Goal: Information Seeking & Learning: Check status

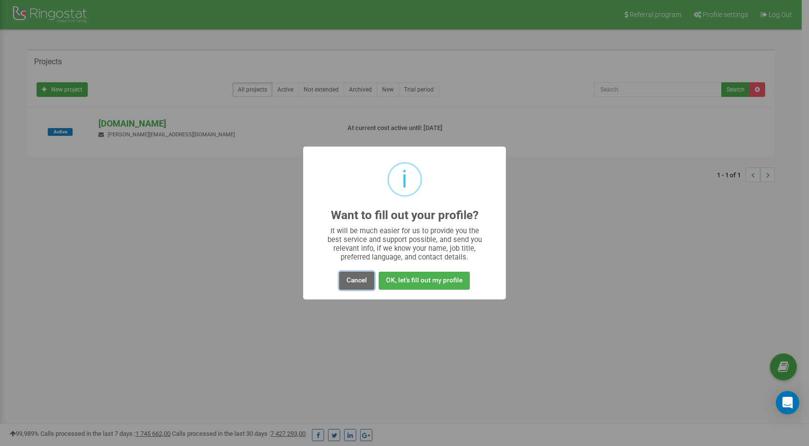
click at [351, 279] on button "Cancel" at bounding box center [356, 281] width 35 height 18
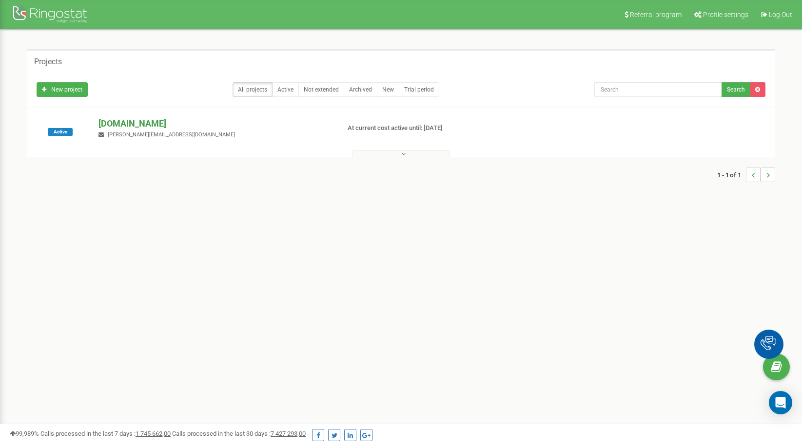
click at [122, 121] on p "[DOMAIN_NAME]" at bounding box center [214, 123] width 233 height 13
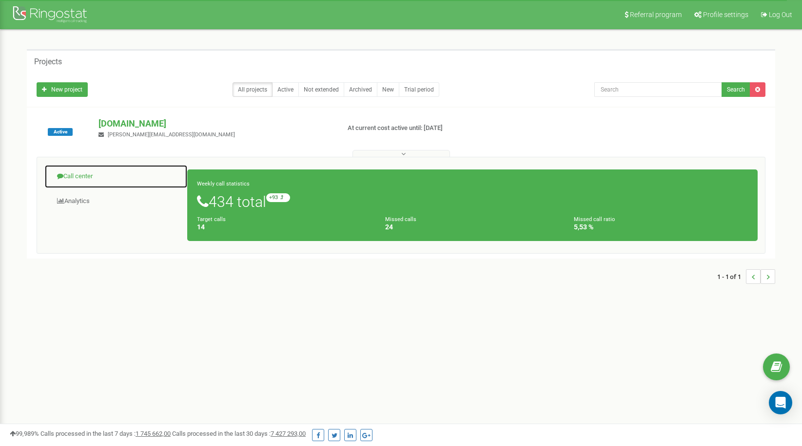
click at [85, 177] on link "Call center" at bounding box center [115, 177] width 143 height 24
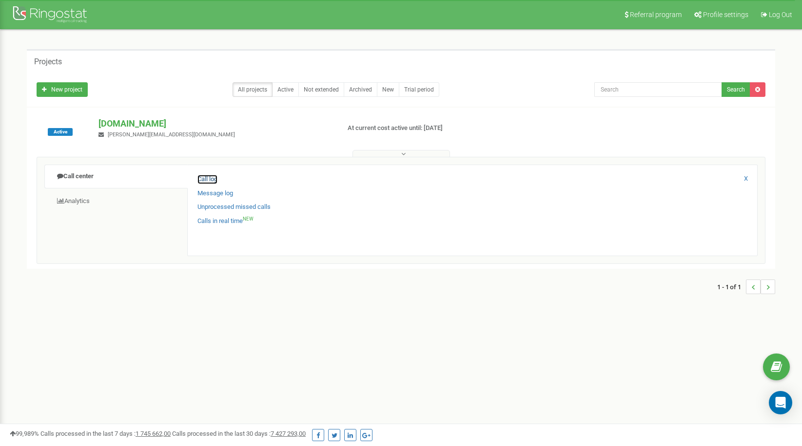
click at [206, 179] on link "Call log" at bounding box center [207, 179] width 20 height 9
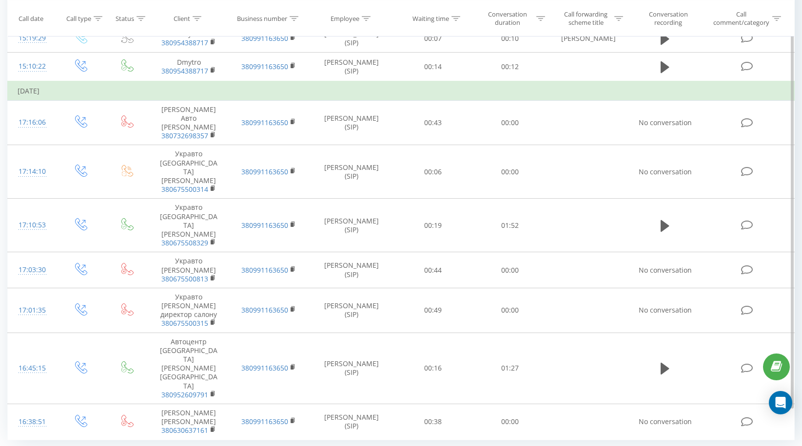
scroll to position [304, 0]
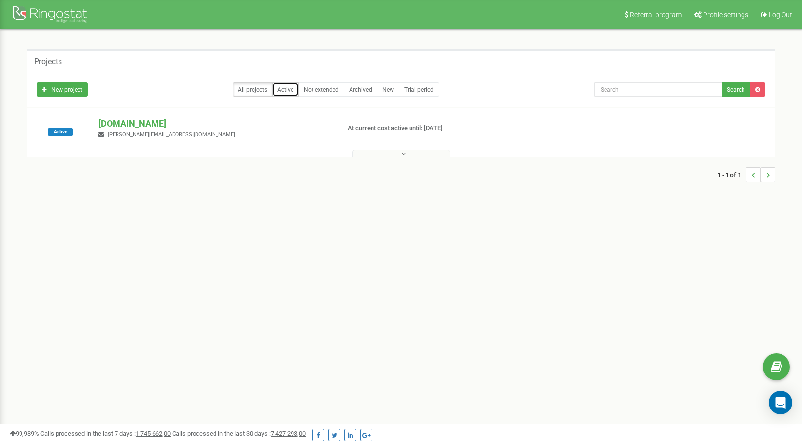
click at [285, 92] on link "Active" at bounding box center [285, 89] width 27 height 15
click at [279, 88] on link "Active" at bounding box center [285, 89] width 27 height 15
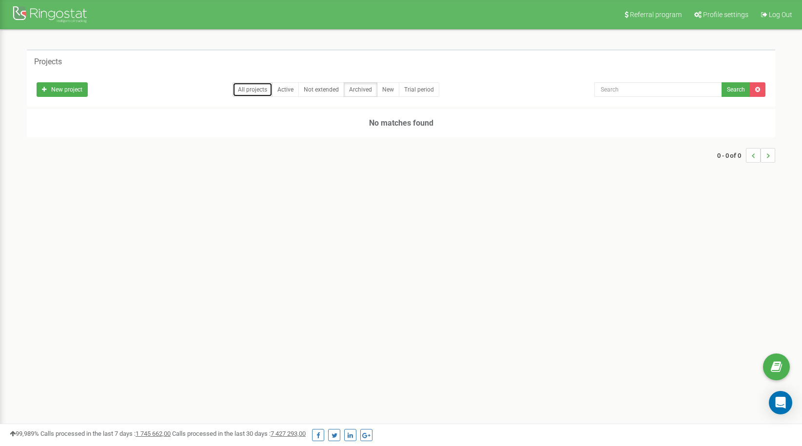
click at [256, 89] on link "All projects" at bounding box center [252, 89] width 40 height 15
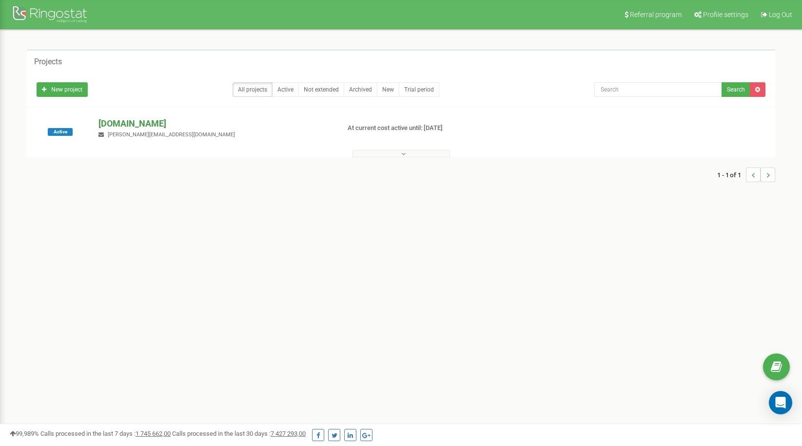
click at [115, 124] on p "[DOMAIN_NAME]" at bounding box center [214, 123] width 233 height 13
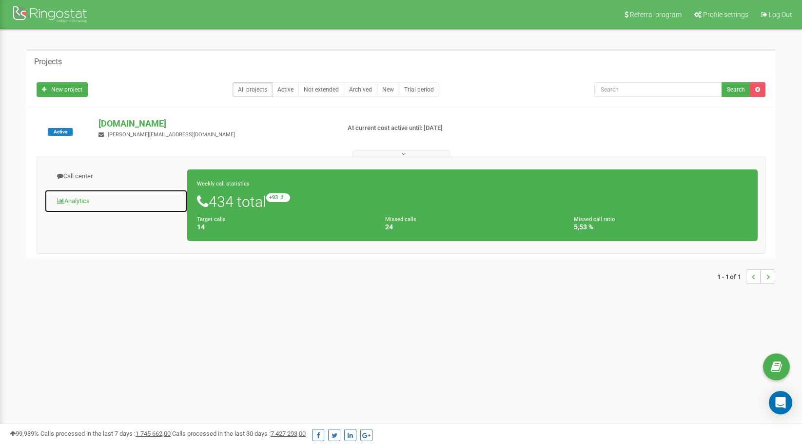
click at [77, 201] on link "Analytics" at bounding box center [115, 202] width 143 height 24
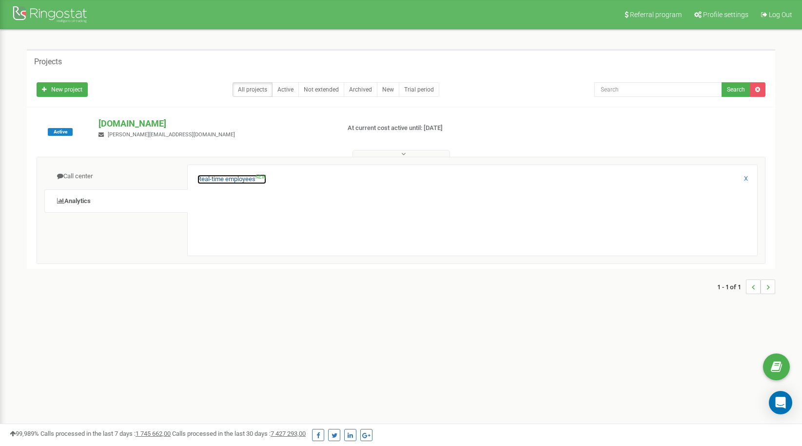
click at [215, 179] on link "Real-time employees NEW" at bounding box center [231, 179] width 69 height 9
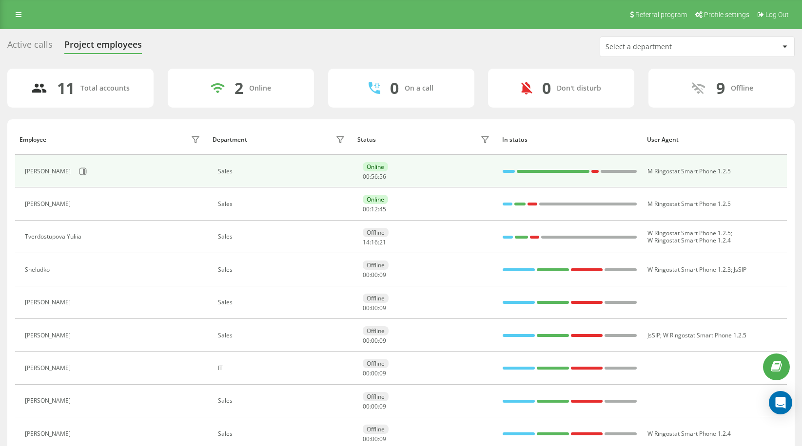
click at [230, 171] on div "Sales" at bounding box center [283, 171] width 130 height 7
click at [79, 171] on icon at bounding box center [83, 172] width 8 height 8
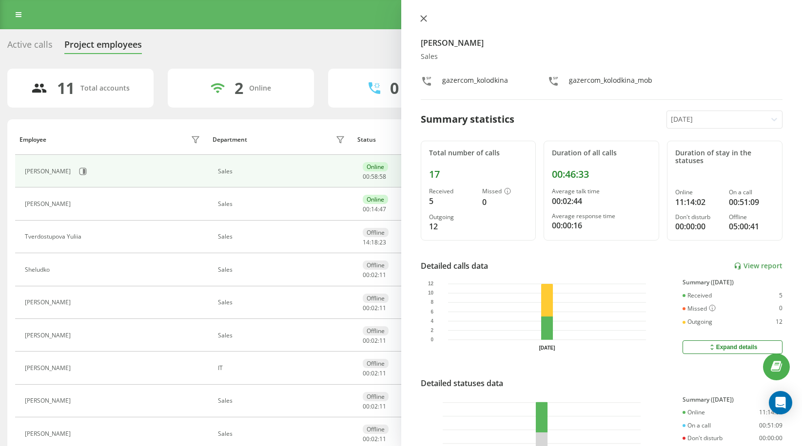
click at [422, 16] on icon at bounding box center [423, 18] width 7 height 7
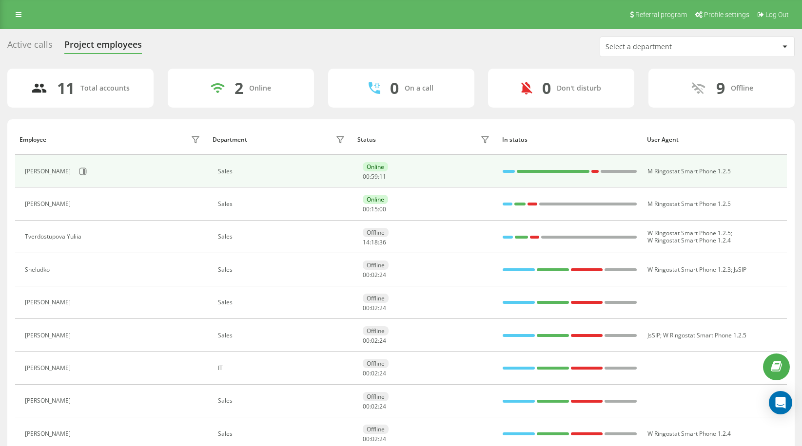
click at [49, 169] on div "Kolodkina Olga" at bounding box center [49, 171] width 48 height 7
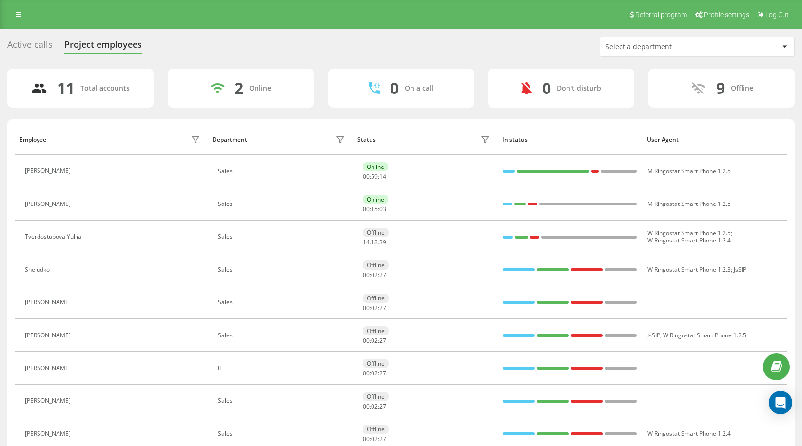
click at [30, 43] on div "Active calls" at bounding box center [29, 46] width 45 height 15
click at [26, 43] on div "Active calls" at bounding box center [29, 46] width 45 height 15
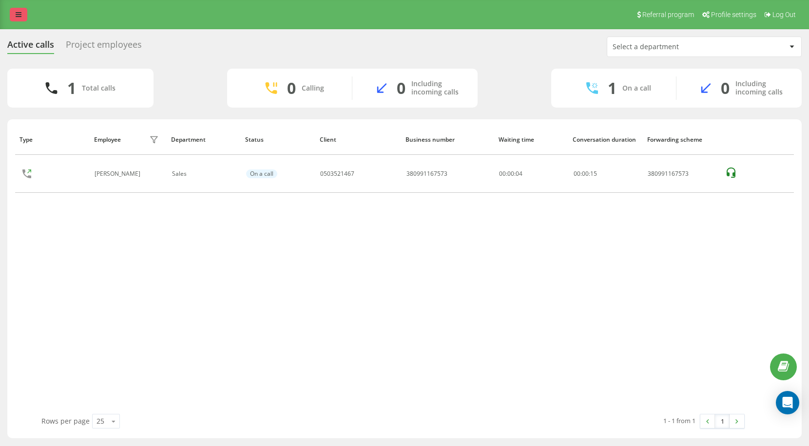
click at [19, 15] on icon at bounding box center [19, 14] width 6 height 7
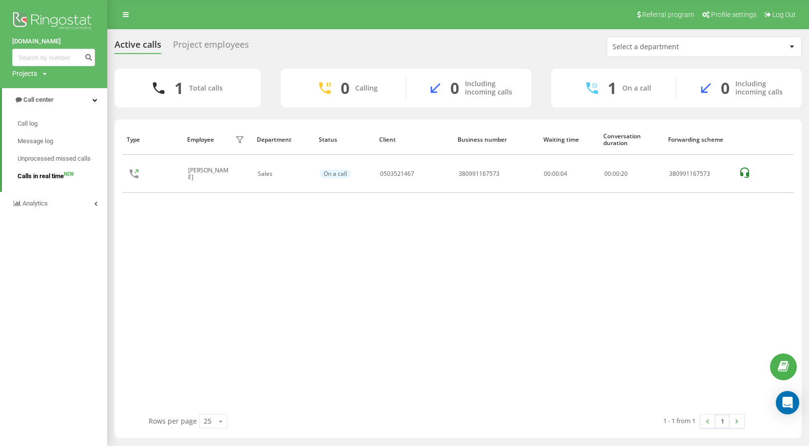
click at [45, 176] on span "Calls in real time" at bounding box center [41, 177] width 46 height 10
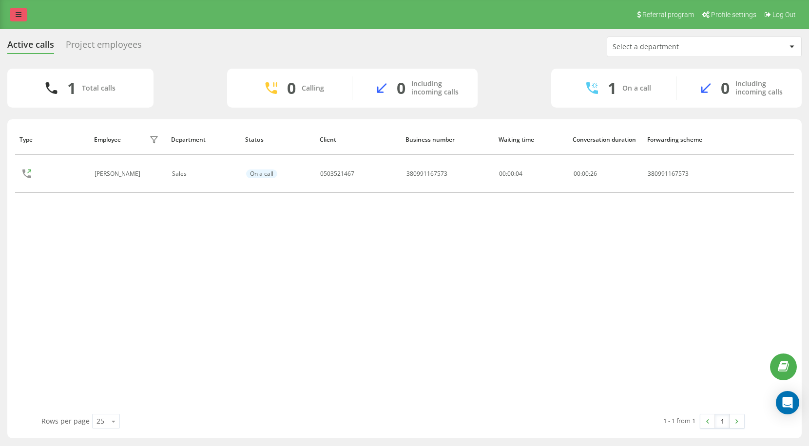
click at [20, 17] on icon at bounding box center [19, 14] width 6 height 7
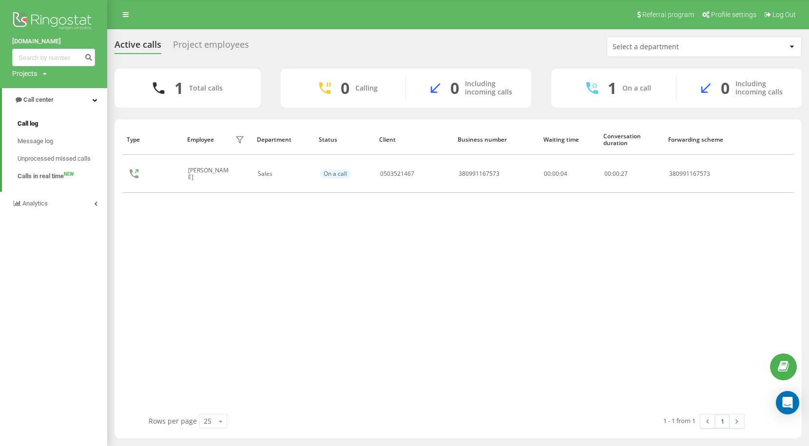
click at [29, 124] on span "Call log" at bounding box center [28, 124] width 20 height 10
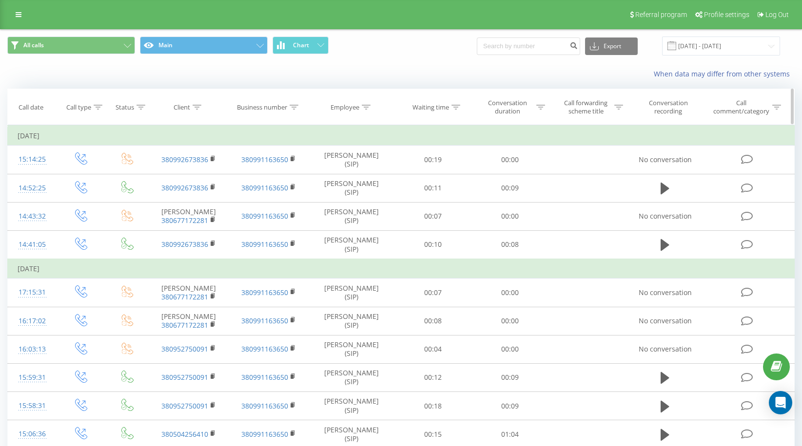
click at [364, 107] on icon at bounding box center [366, 107] width 9 height 5
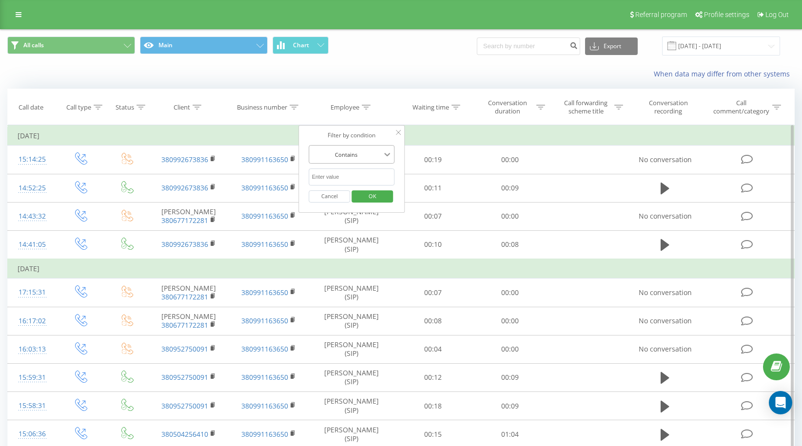
click at [382, 154] on icon at bounding box center [387, 155] width 10 height 10
click at [383, 153] on icon at bounding box center [387, 155] width 10 height 10
click at [398, 135] on div at bounding box center [398, 133] width 5 height 10
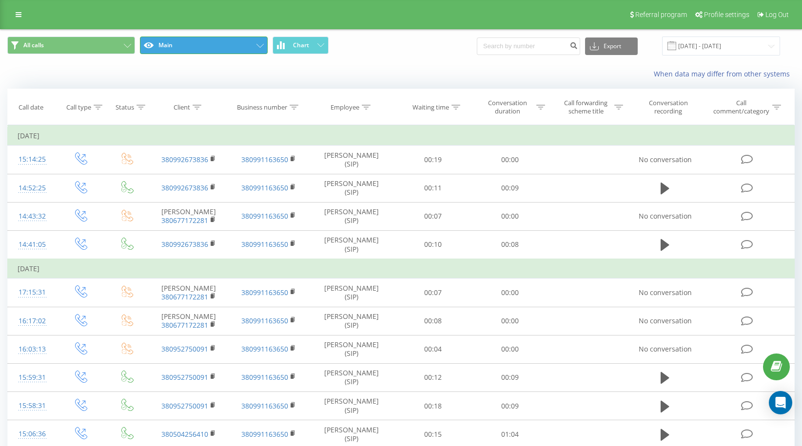
click at [254, 44] on button "Main" at bounding box center [204, 46] width 128 height 18
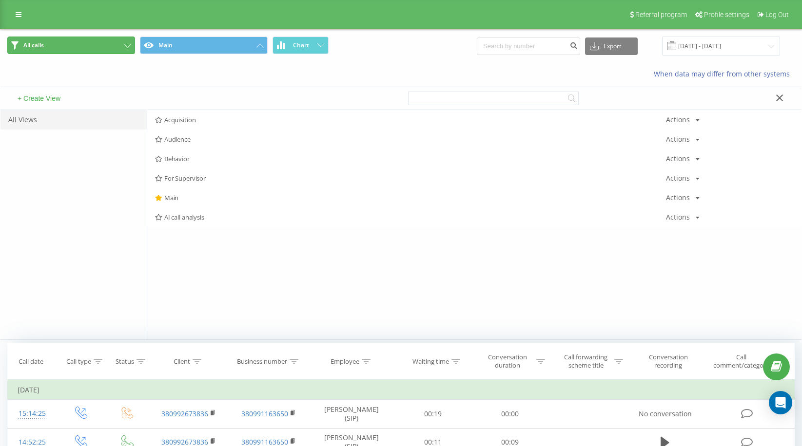
click at [127, 45] on icon at bounding box center [127, 46] width 7 height 4
click at [125, 46] on icon at bounding box center [127, 46] width 7 height 4
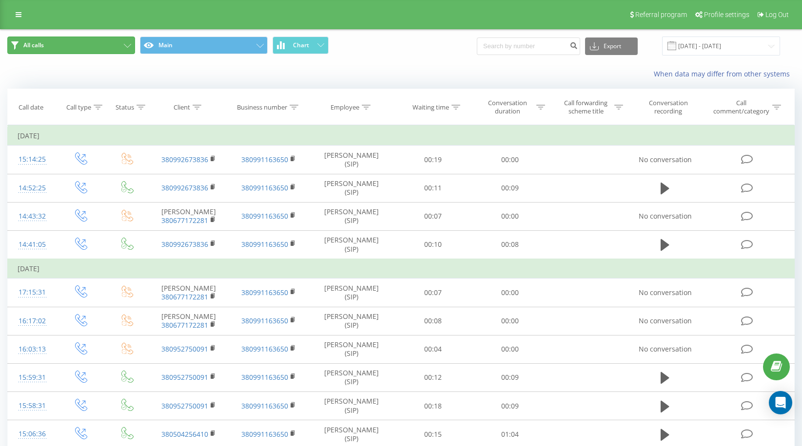
click at [126, 46] on icon at bounding box center [127, 46] width 7 height 4
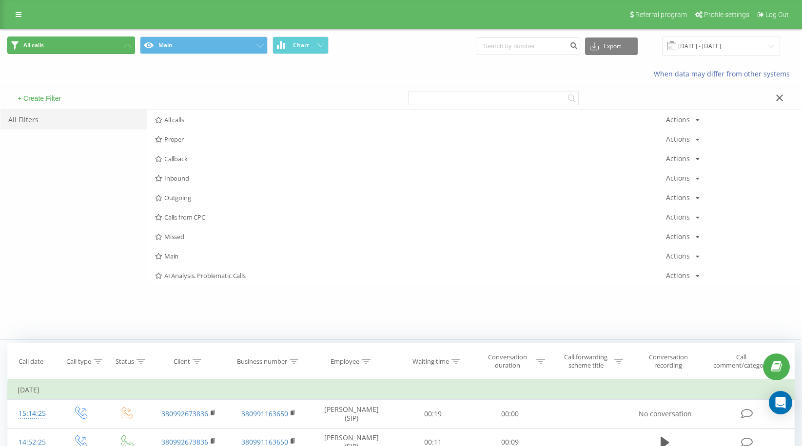
click at [126, 46] on icon at bounding box center [127, 46] width 7 height 4
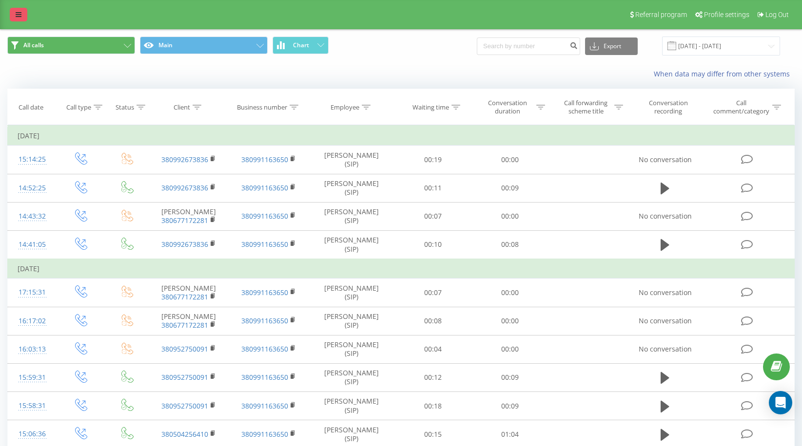
click at [16, 13] on icon at bounding box center [19, 14] width 6 height 7
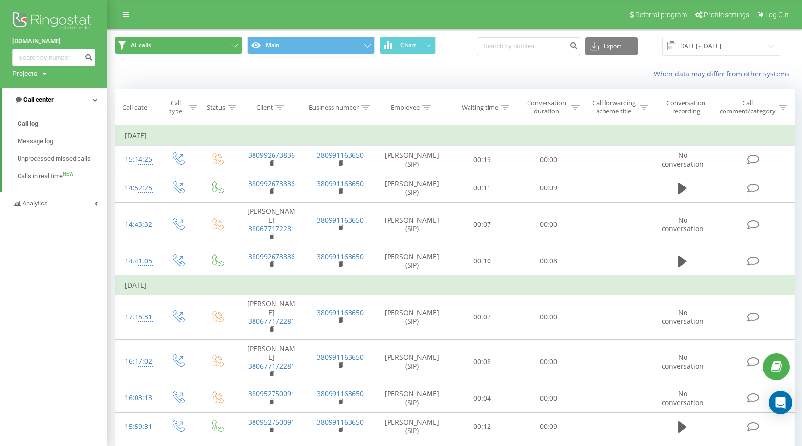
click at [96, 101] on icon at bounding box center [95, 99] width 5 height 5
click at [96, 101] on icon at bounding box center [95, 99] width 3 height 5
click at [96, 204] on icon at bounding box center [95, 203] width 3 height 5
click at [94, 126] on icon at bounding box center [95, 123] width 5 height 5
click at [32, 121] on span "Analytics" at bounding box center [35, 122] width 26 height 7
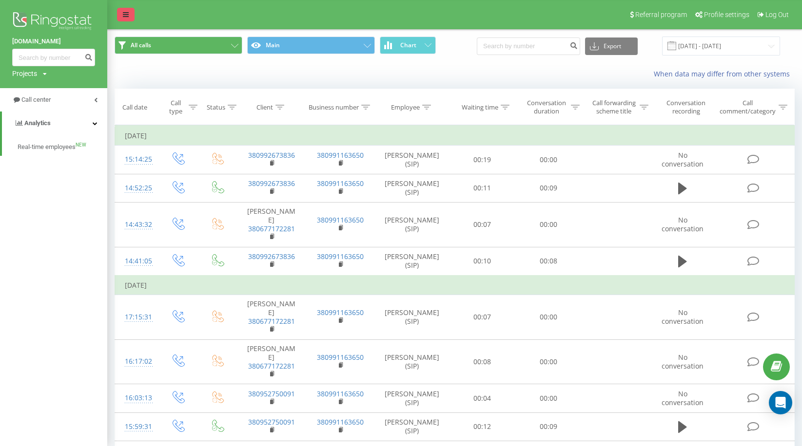
click at [123, 13] on icon at bounding box center [126, 14] width 6 height 7
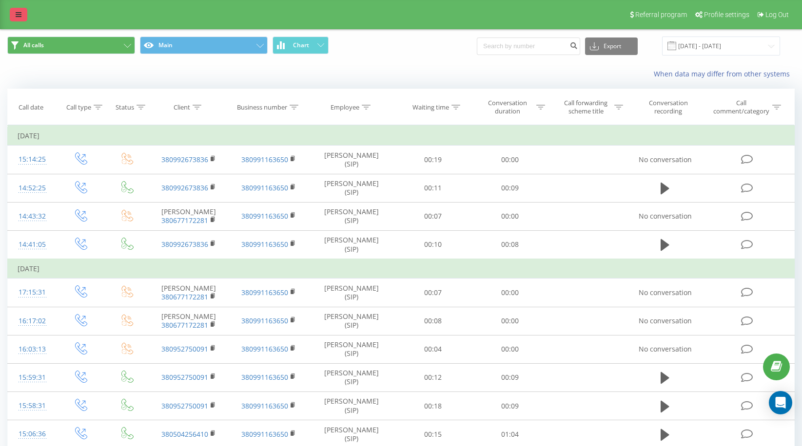
click at [18, 16] on icon at bounding box center [19, 14] width 6 height 7
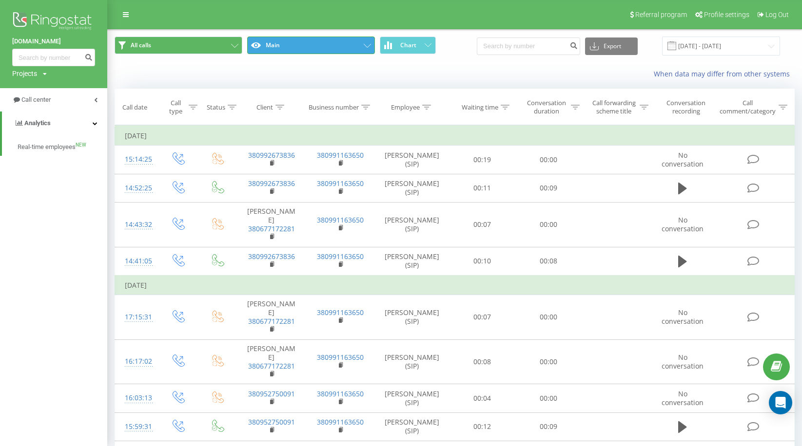
click at [364, 44] on icon at bounding box center [367, 46] width 7 height 4
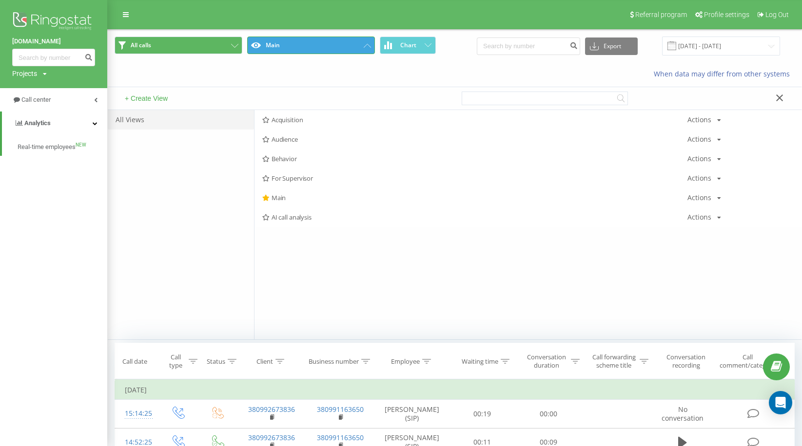
click at [310, 44] on button "Main" at bounding box center [311, 46] width 128 height 18
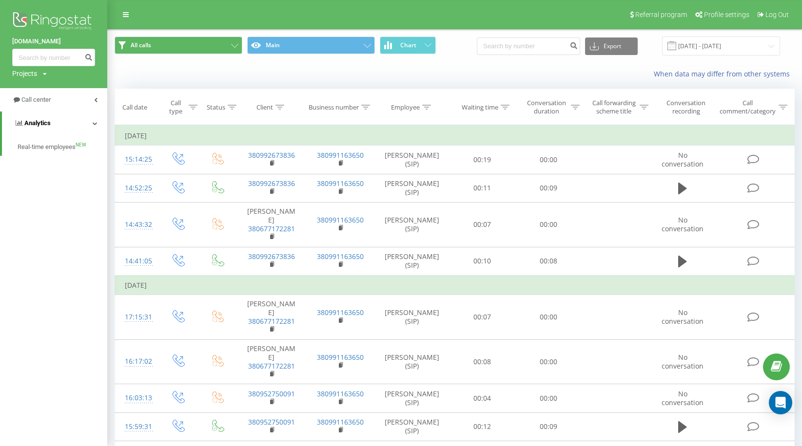
click at [47, 127] on span "Analytics" at bounding box center [37, 122] width 26 height 7
click at [47, 127] on span "Analytics" at bounding box center [35, 122] width 26 height 7
click at [43, 146] on span "Real-time employees" at bounding box center [47, 147] width 59 height 10
click at [41, 125] on span "Analytics" at bounding box center [37, 122] width 26 height 7
click at [46, 98] on span "Call center" at bounding box center [36, 99] width 30 height 7
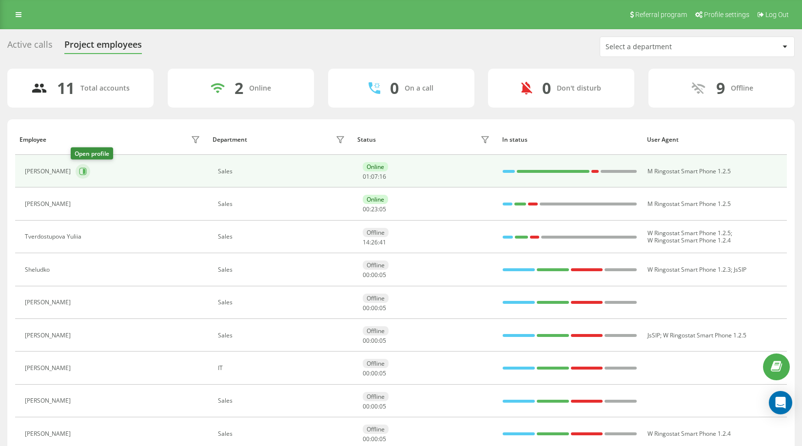
click at [80, 171] on icon at bounding box center [83, 172] width 8 height 8
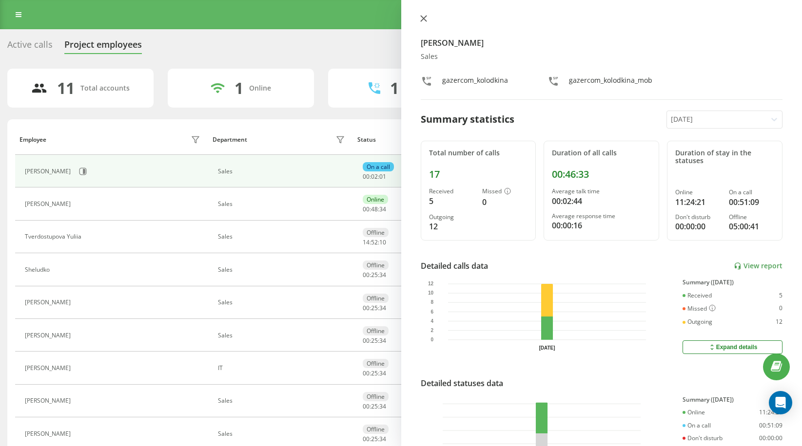
click at [423, 19] on icon at bounding box center [423, 19] width 6 height 6
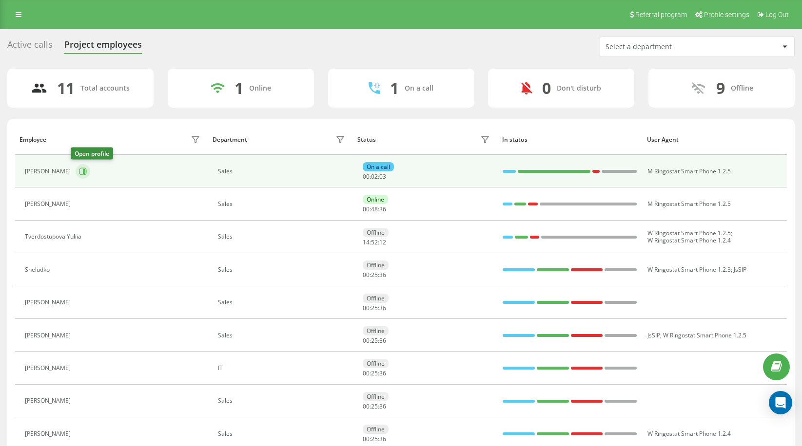
click at [83, 171] on icon at bounding box center [84, 171] width 2 height 5
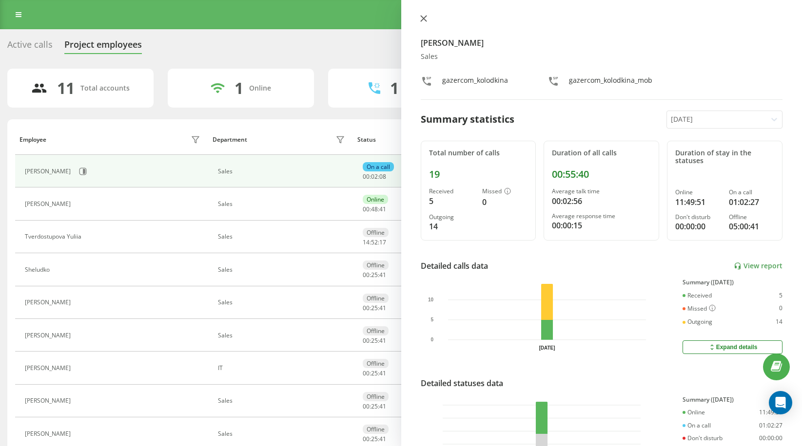
click at [423, 19] on icon at bounding box center [423, 19] width 6 height 6
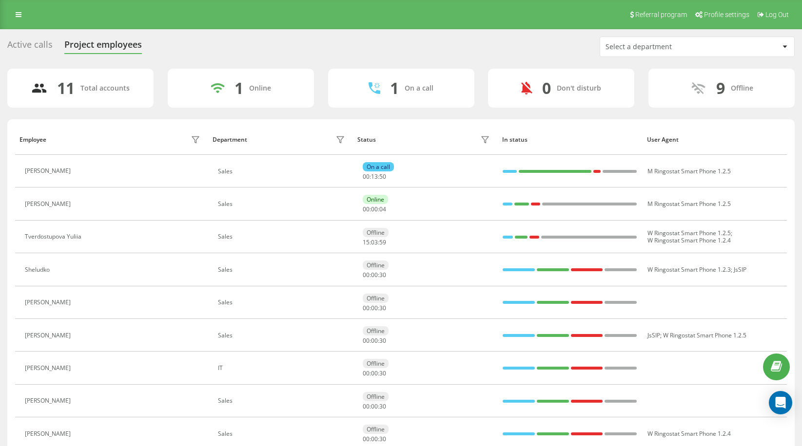
click at [783, 46] on icon at bounding box center [784, 47] width 4 height 2
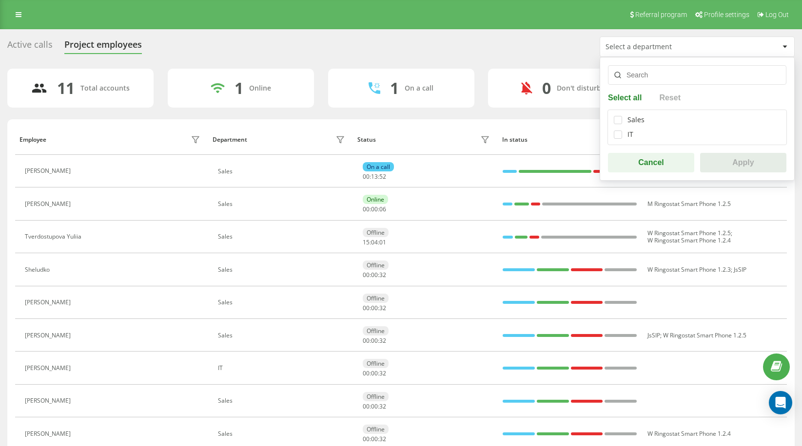
click at [546, 43] on div "Active calls Project employees Select a department Select all Reset Sales IT Ca…" at bounding box center [400, 47] width 787 height 20
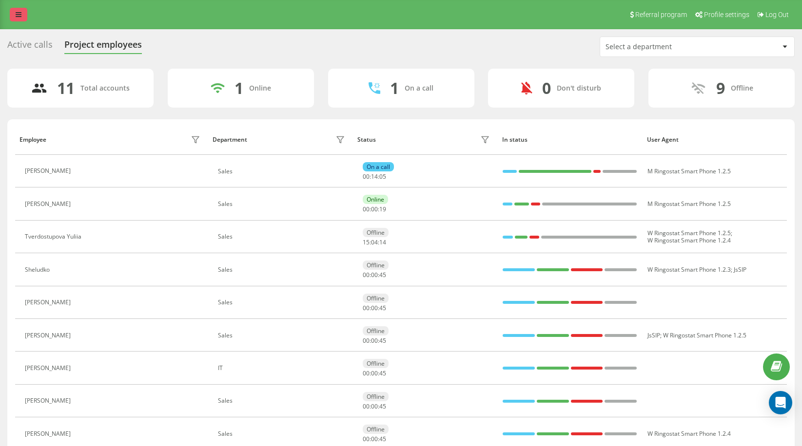
click at [19, 13] on icon at bounding box center [19, 14] width 6 height 7
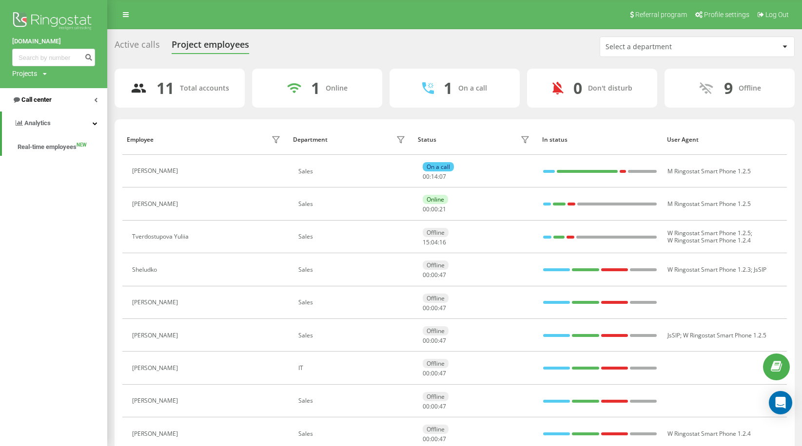
click at [46, 100] on span "Call center" at bounding box center [36, 99] width 30 height 7
click at [28, 128] on span "Call log" at bounding box center [28, 124] width 20 height 10
